Goal: Browse casually: Explore the website without a specific task or goal

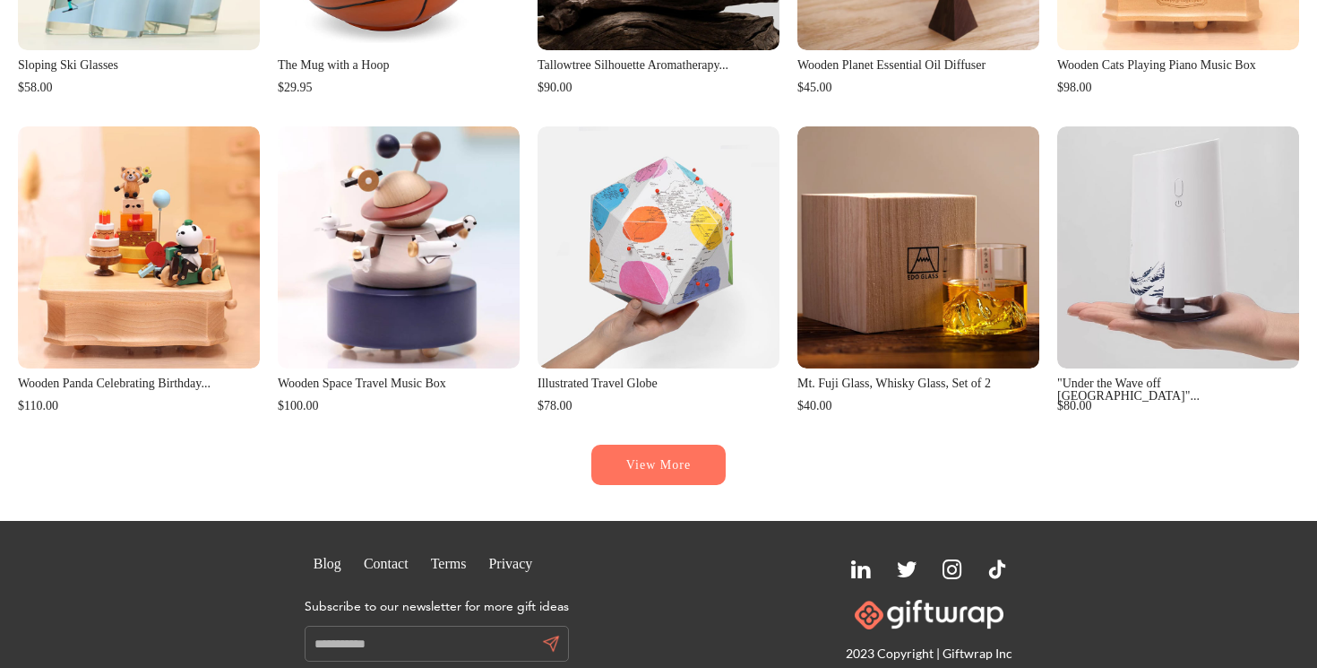
scroll to position [832, 0]
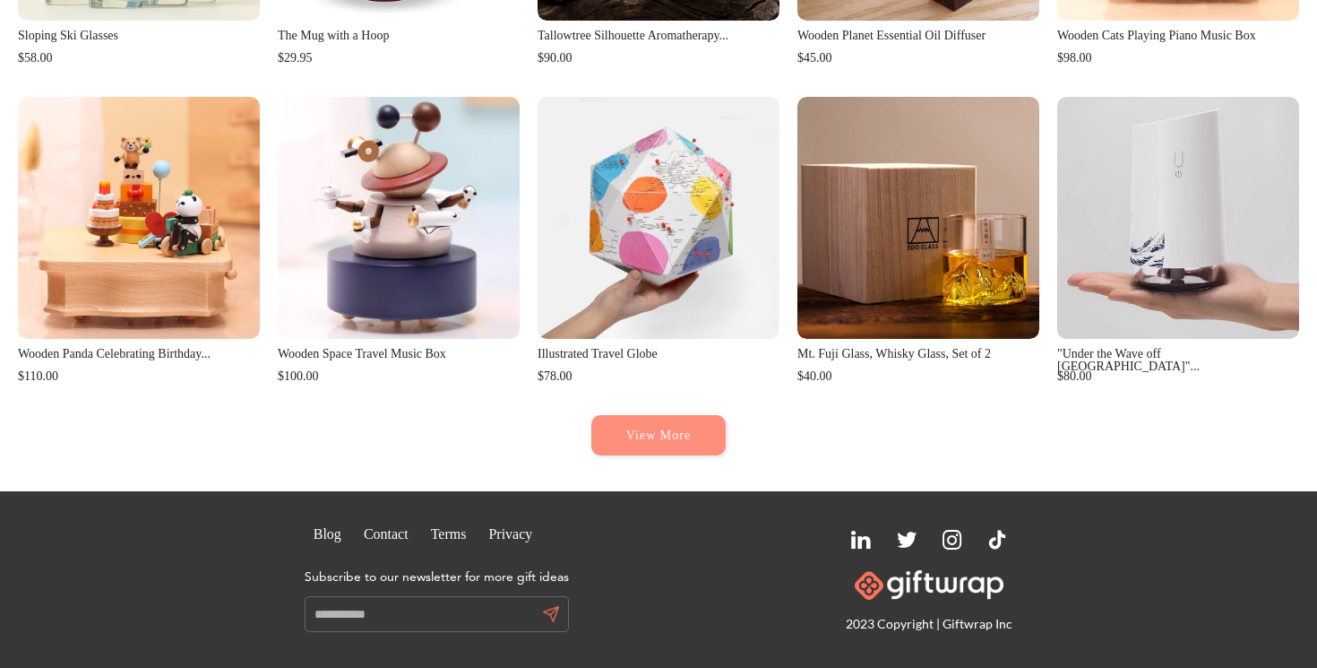
click at [672, 428] on button "View More" at bounding box center [658, 435] width 134 height 40
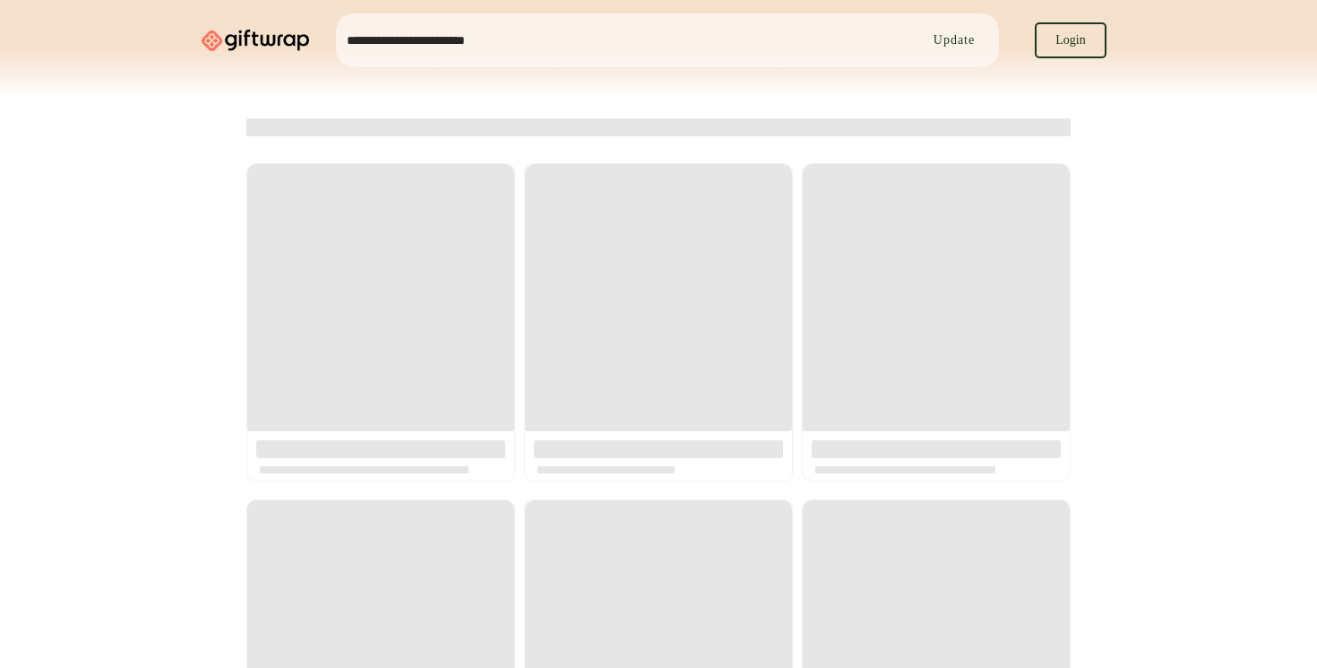
click at [268, 38] on link at bounding box center [255, 40] width 125 height 75
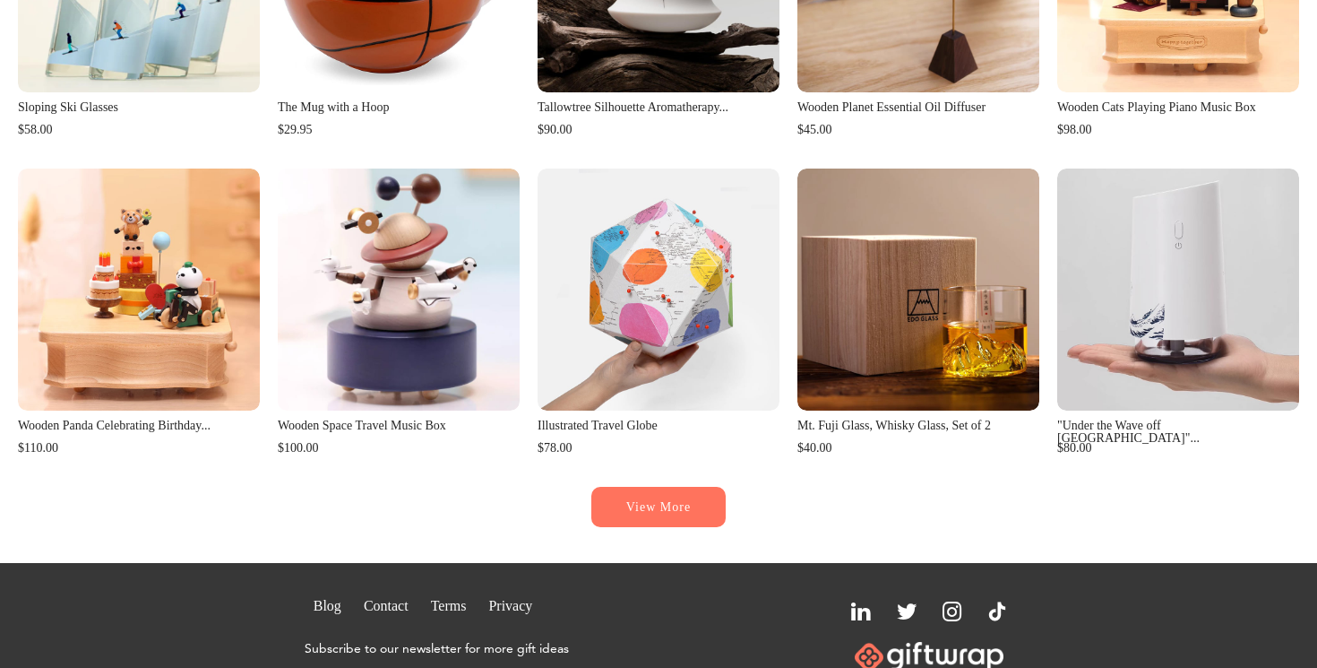
scroll to position [832, 0]
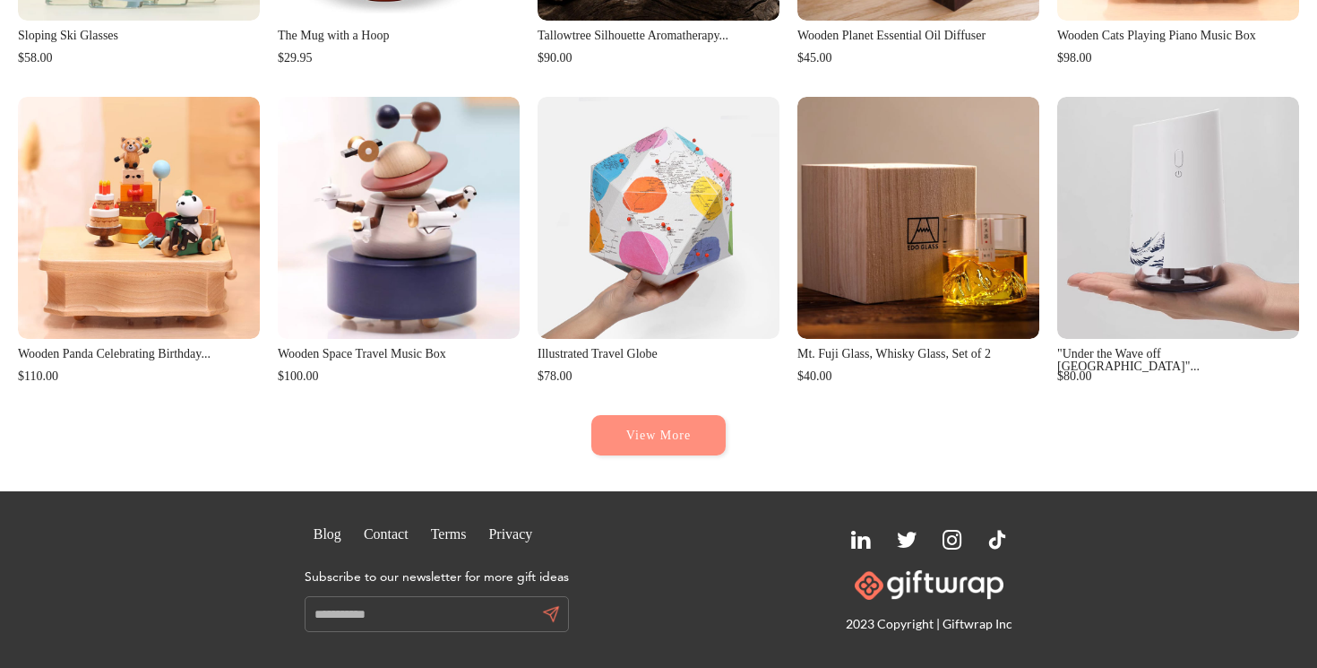
click at [660, 446] on button "View More" at bounding box center [658, 435] width 134 height 40
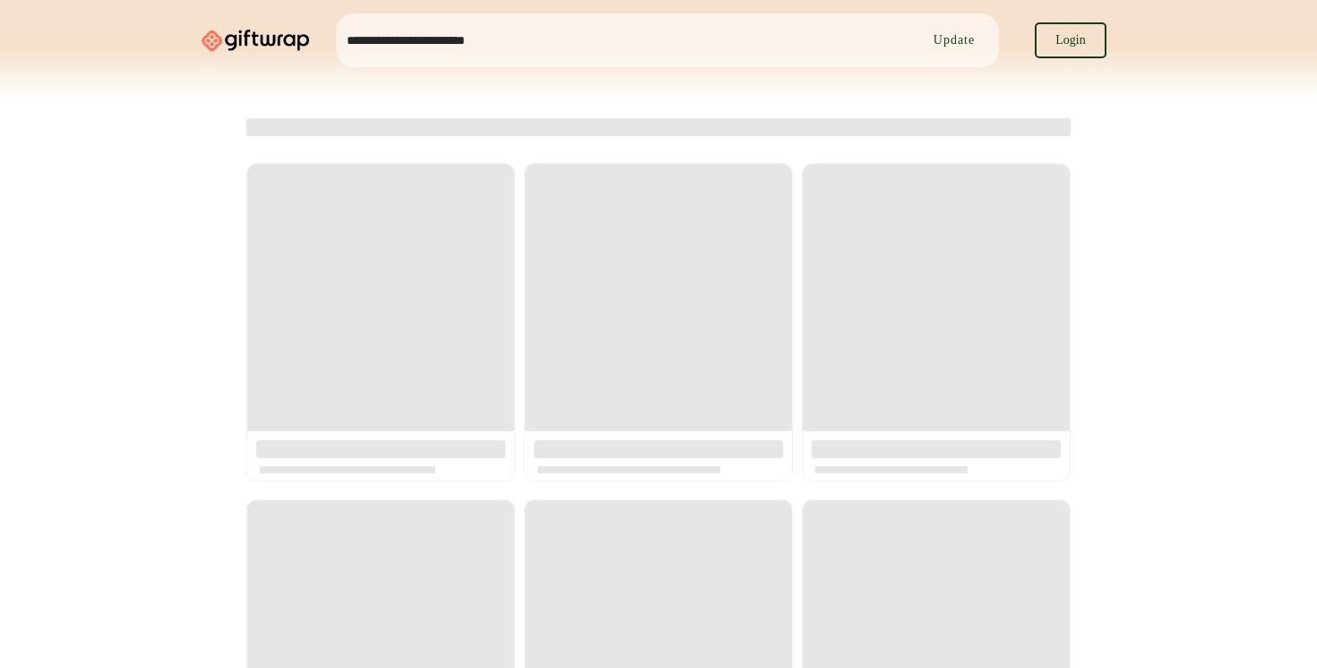
click at [140, 230] on div "Cold Brew Maker $39.99 Happy Holidays Candy Bento Box $55.00 Sugarfina Thank Yo…" at bounding box center [658, 476] width 1317 height 717
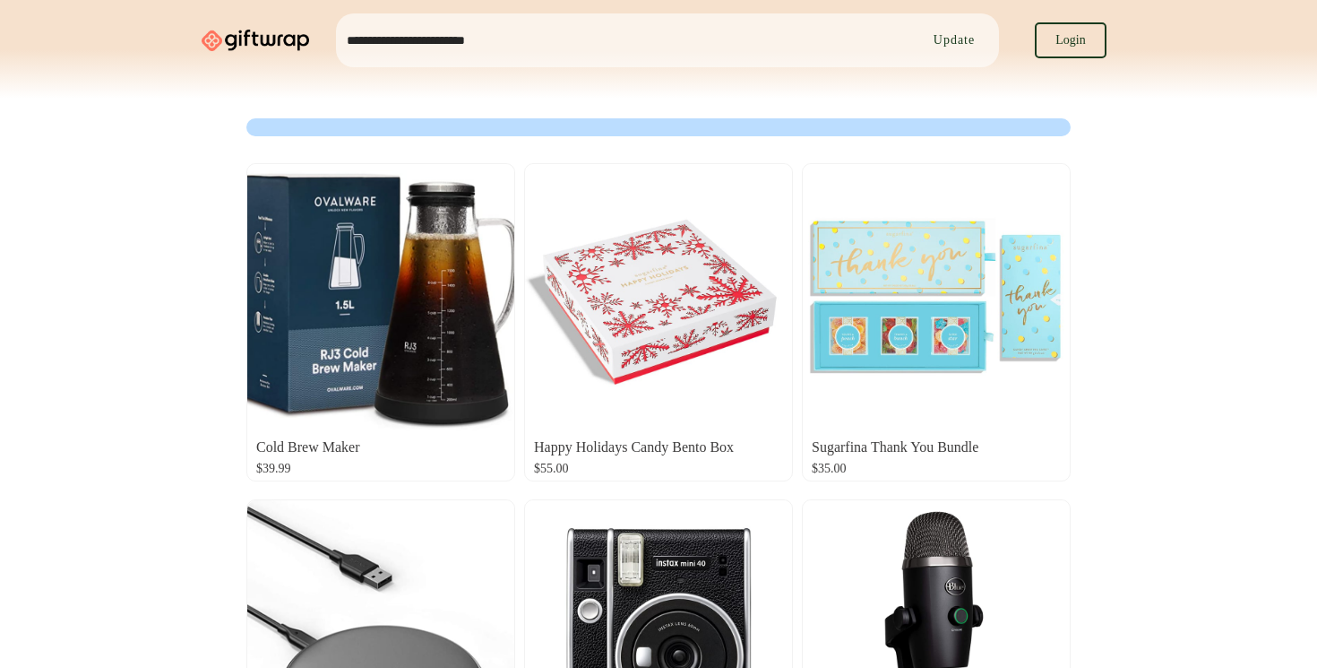
click at [262, 44] on link at bounding box center [255, 40] width 125 height 75
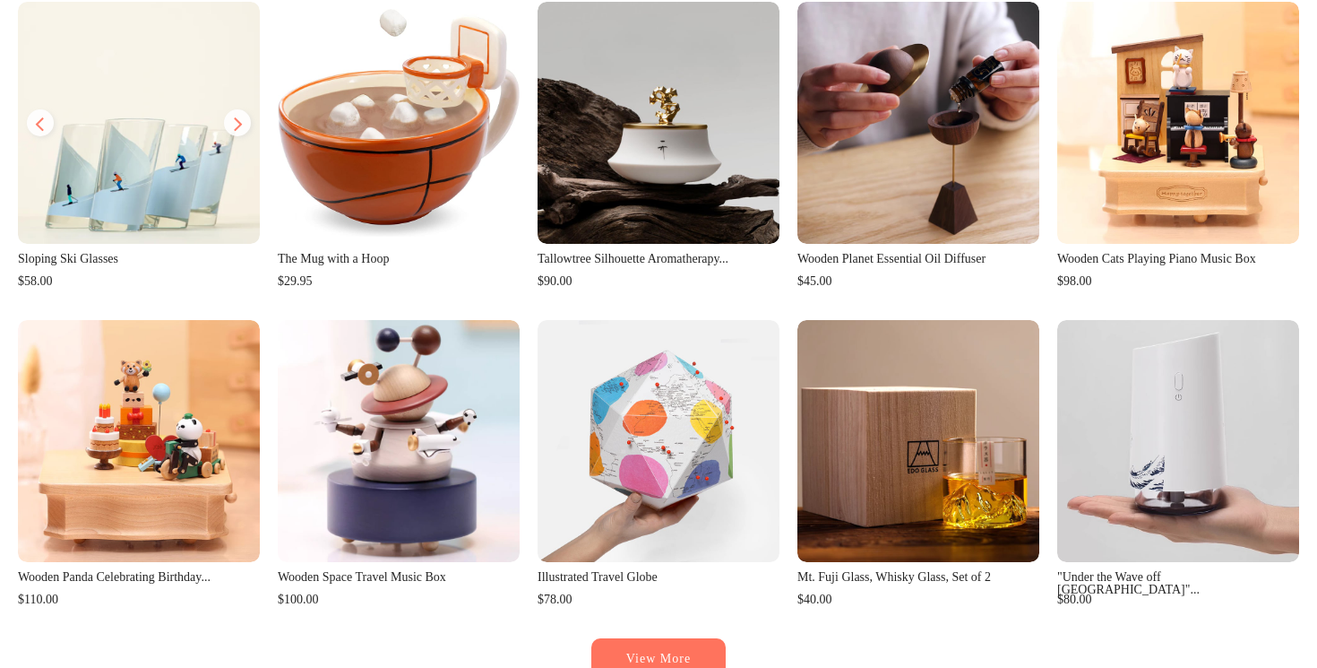
scroll to position [729, 0]
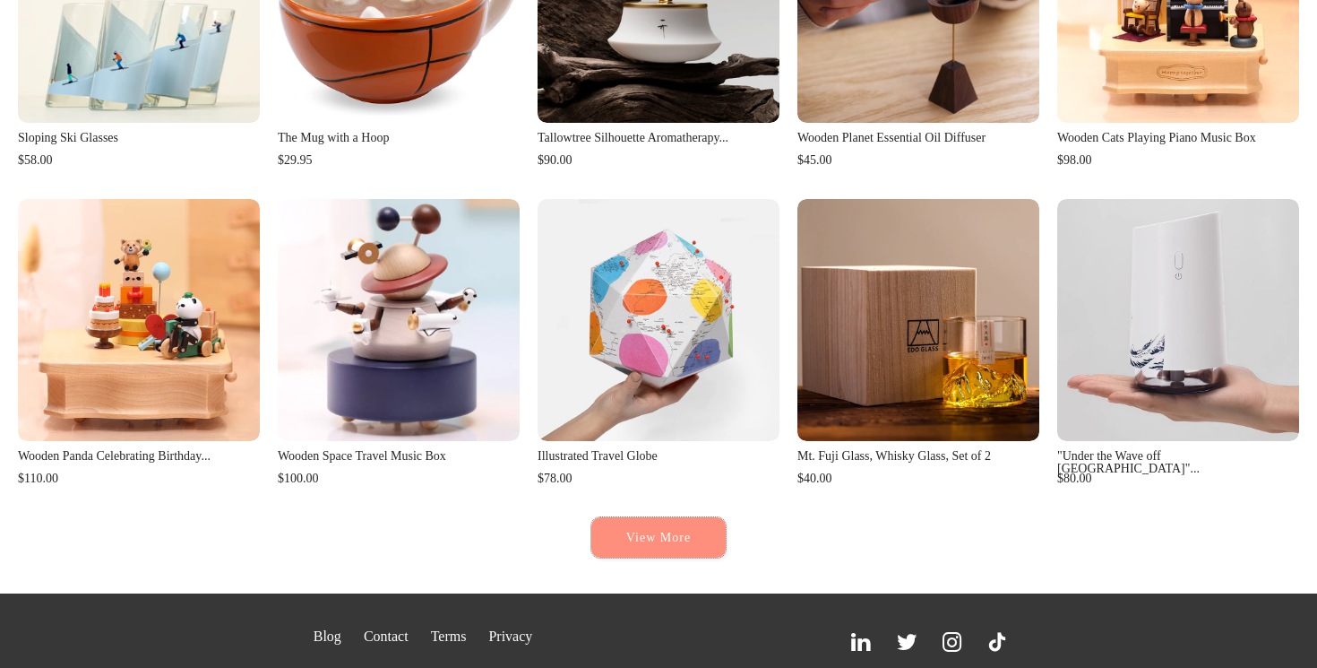
click at [618, 540] on button "View More" at bounding box center [658, 537] width 134 height 40
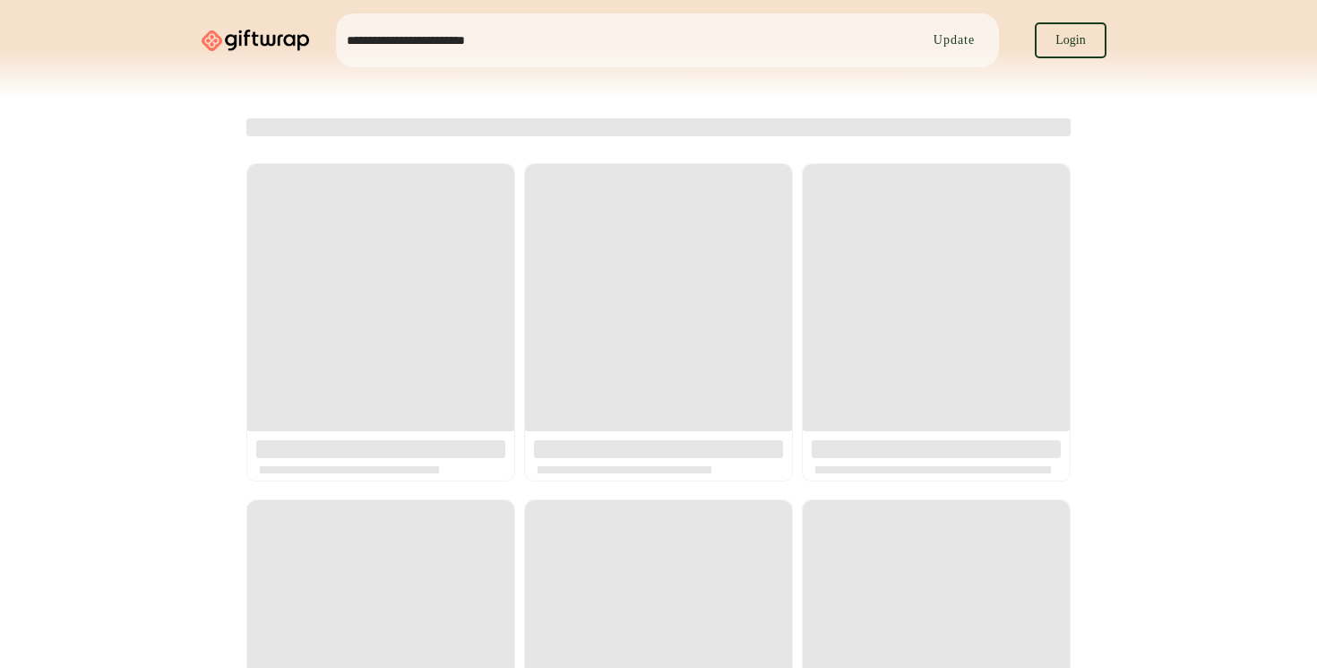
click at [130, 193] on div "Cold Brew Maker $39.99 Happy Holidays Candy Bento Box $55.00 Sugarfina Thank Yo…" at bounding box center [658, 476] width 1317 height 717
click at [546, 49] on div "**********" at bounding box center [667, 40] width 645 height 36
click at [220, 124] on div "Cold Brew Maker $39.99 Happy Holidays Candy Bento Box $55.00 Sugarfina Thank Yo…" at bounding box center [658, 476] width 1317 height 717
click at [284, 15] on link at bounding box center [255, 40] width 125 height 75
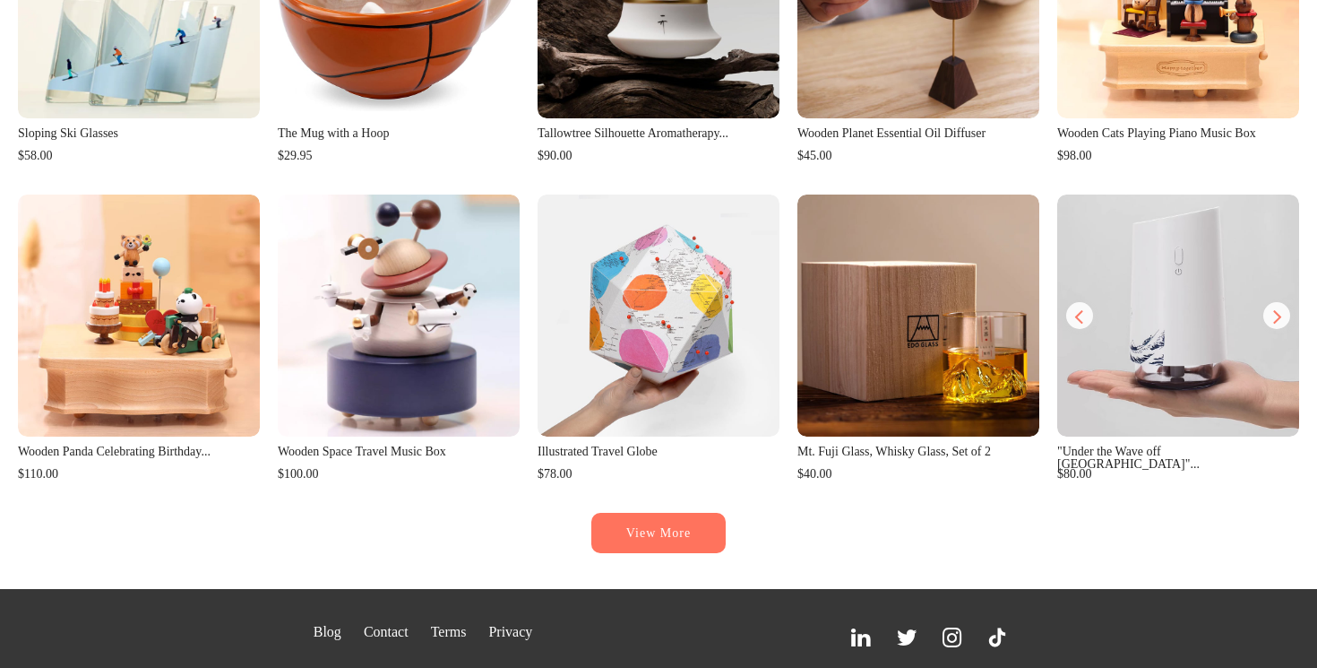
scroll to position [832, 0]
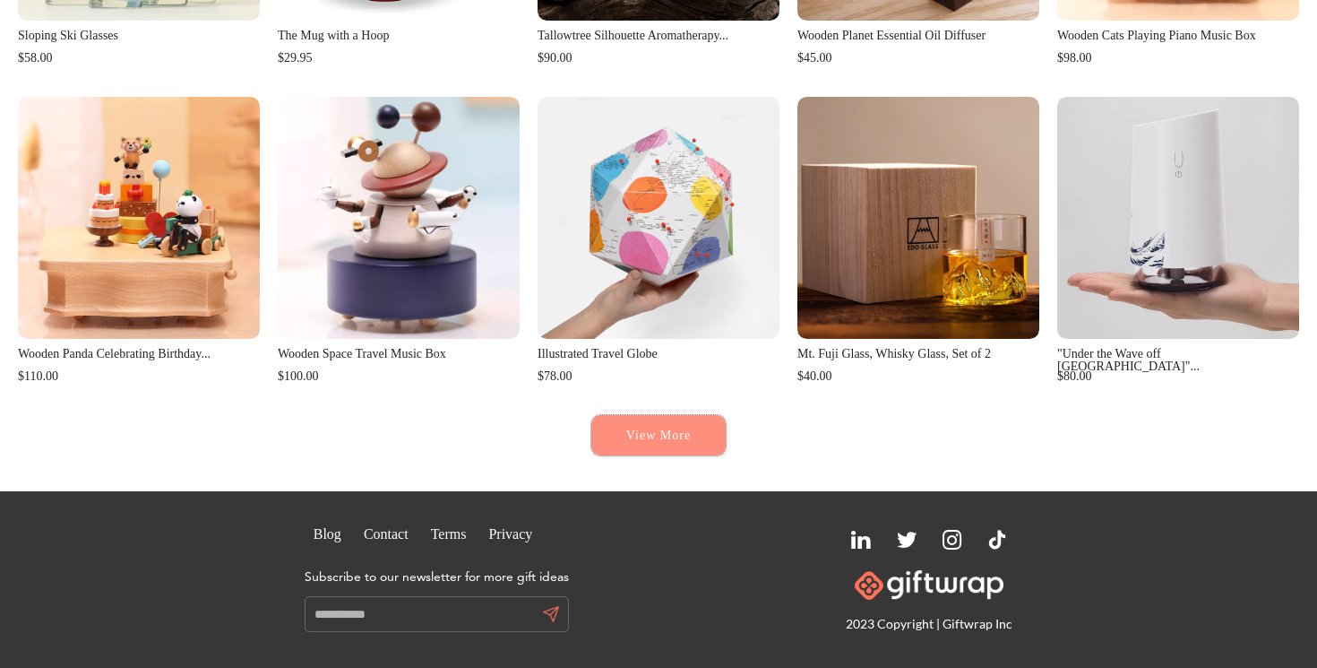
click at [676, 436] on button "View More" at bounding box center [658, 435] width 134 height 40
